Goal: Task Accomplishment & Management: Manage account settings

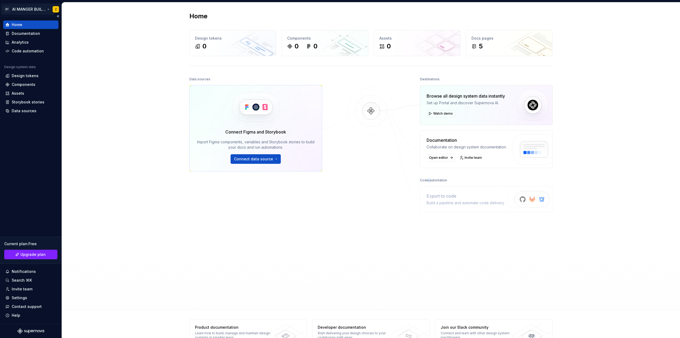
click at [39, 7] on html "ST AI MANGER BUILDING Z Home Documentation Analytics Code automation Design sys…" at bounding box center [340, 169] width 680 height 338
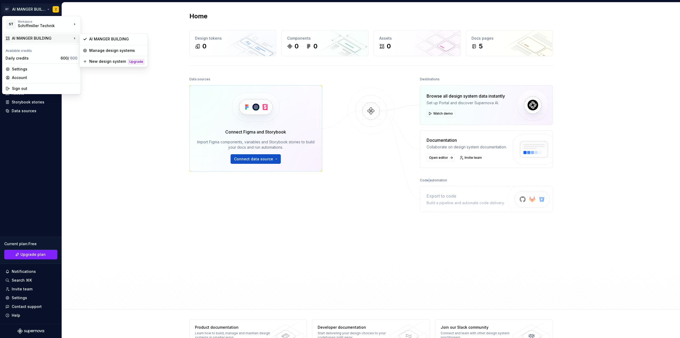
drag, startPoint x: 48, startPoint y: 39, endPoint x: 47, endPoint y: 47, distance: 7.8
click at [47, 47] on div "ST Workspace Schiffmiller Technik AI MANGER BUILDING Available credits Daily cr…" at bounding box center [41, 55] width 79 height 78
click at [100, 52] on div "Manage design systems" at bounding box center [116, 50] width 55 height 5
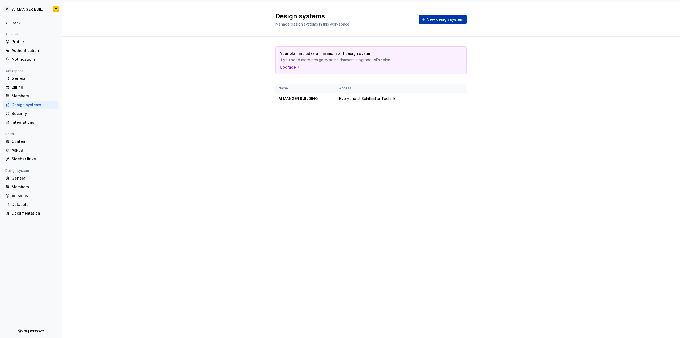
click at [435, 19] on span "New design system" at bounding box center [445, 19] width 37 height 5
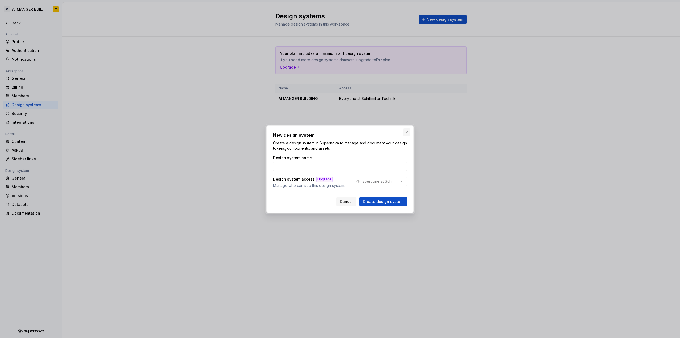
click at [407, 132] on button "button" at bounding box center [406, 131] width 7 height 7
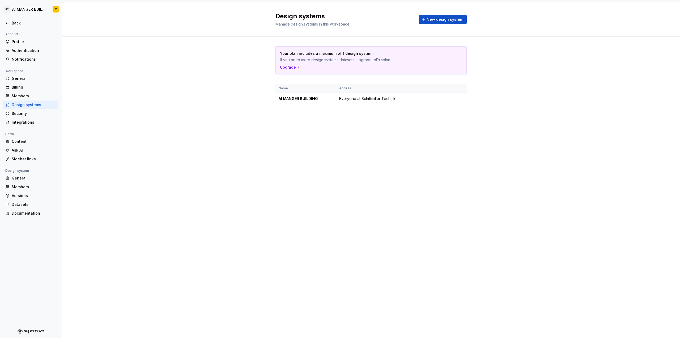
click at [334, 105] on div "Your plan includes a maximum of 1 design system If you need more design systems…" at bounding box center [371, 81] width 191 height 88
click at [23, 79] on div "General" at bounding box center [34, 78] width 45 height 5
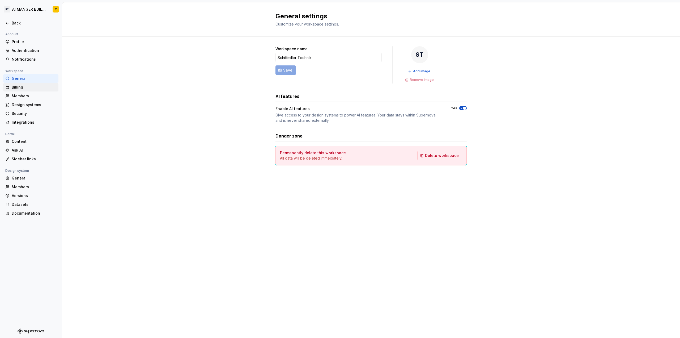
click at [23, 85] on div "Billing" at bounding box center [34, 87] width 45 height 5
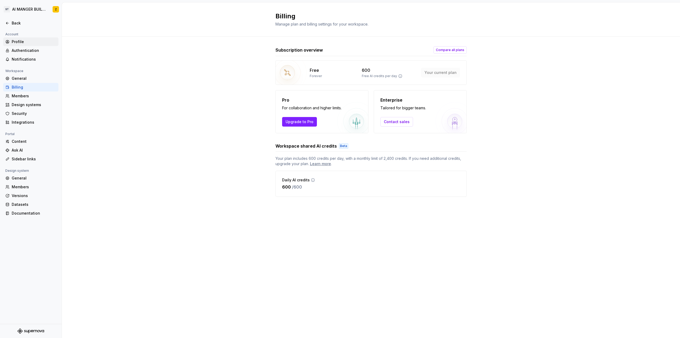
click at [24, 41] on div "Profile" at bounding box center [34, 41] width 45 height 5
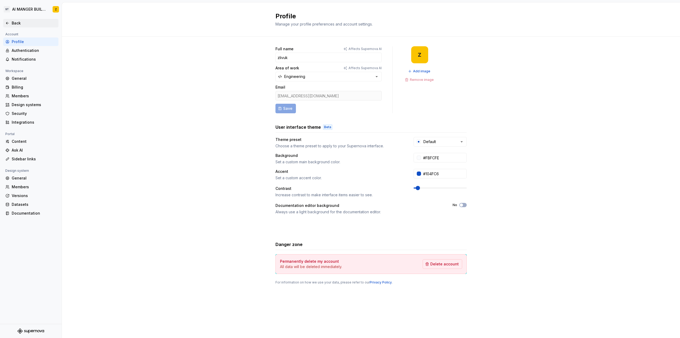
click at [12, 22] on div "Back" at bounding box center [34, 22] width 45 height 5
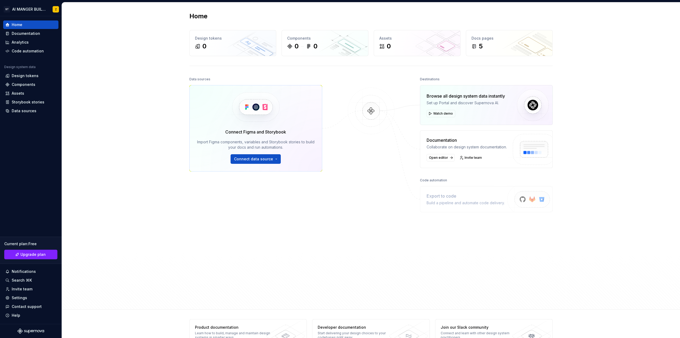
scroll to position [17, 0]
